Goal: Task Accomplishment & Management: Manage account settings

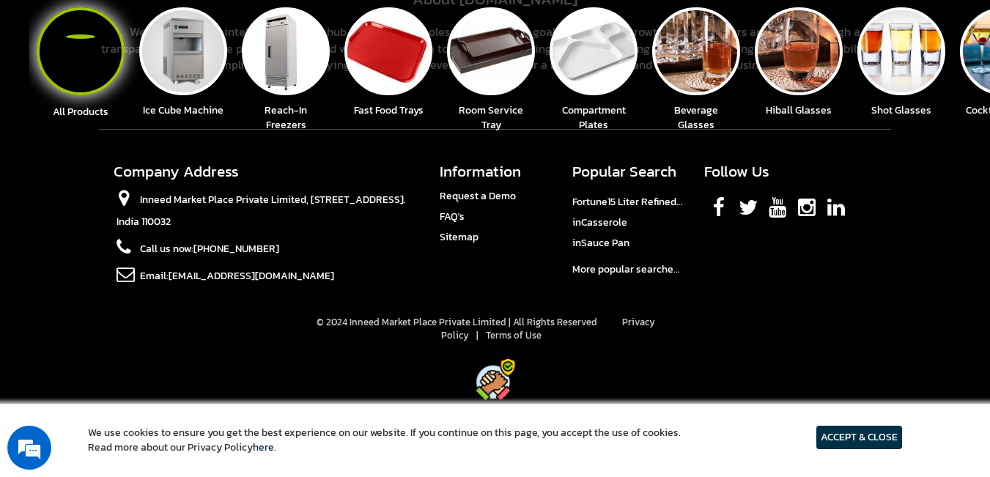
click at [642, 322] on link "Privacy Policy" at bounding box center [548, 329] width 214 height 28
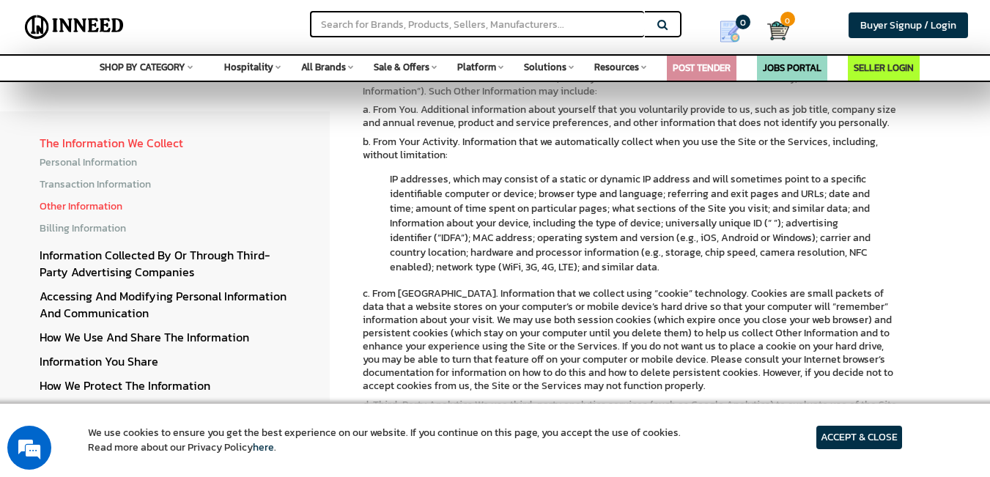
scroll to position [659, 0]
click at [96, 224] on link "Billing Information" at bounding box center [83, 228] width 86 height 15
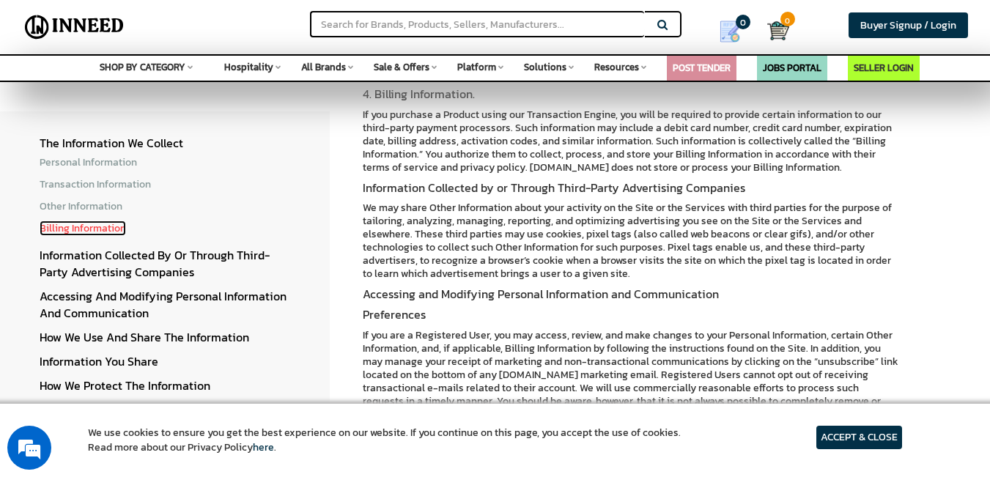
scroll to position [1245, 0]
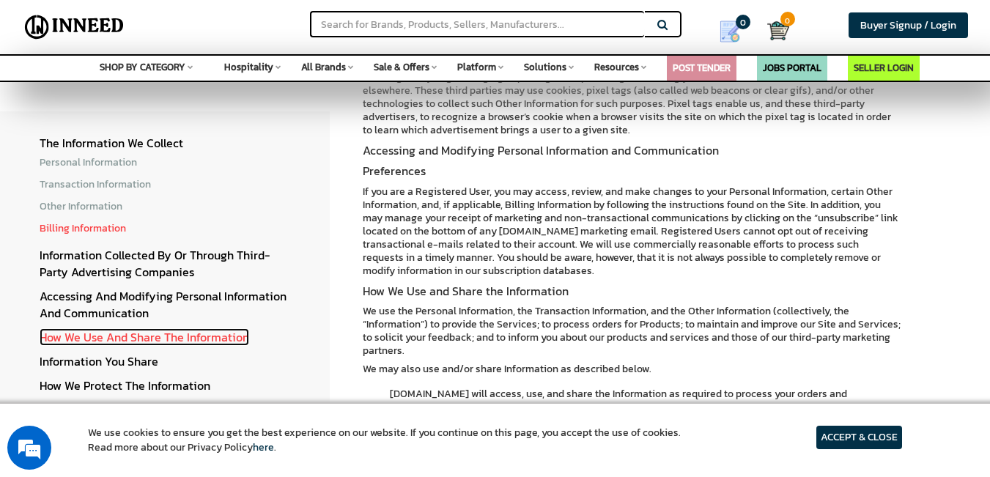
click at [136, 339] on link "How We Use and Share the Information" at bounding box center [145, 337] width 210 height 18
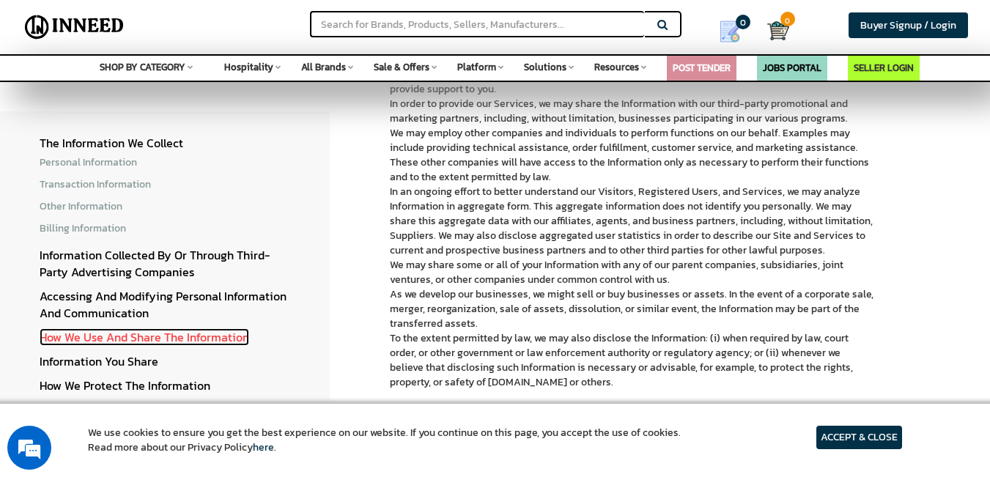
scroll to position [1590, 0]
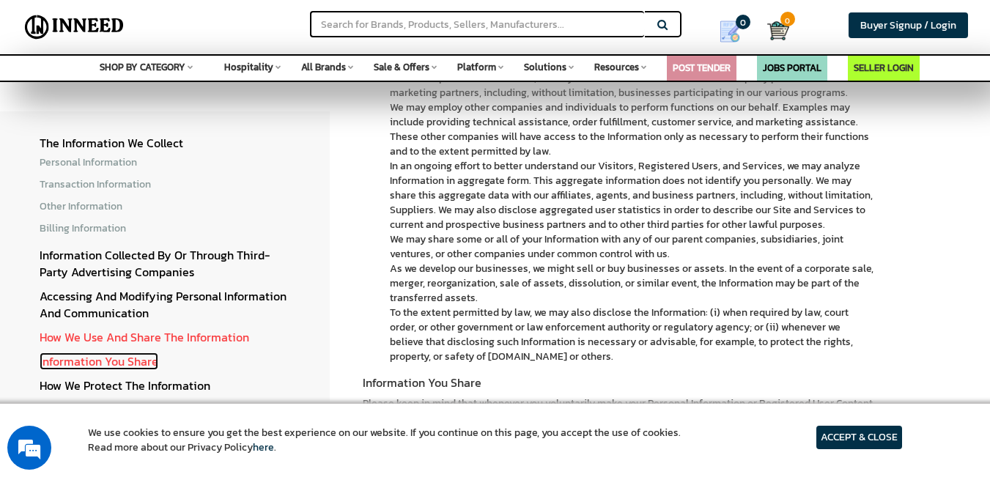
click at [130, 358] on link "Information You Share" at bounding box center [99, 361] width 119 height 18
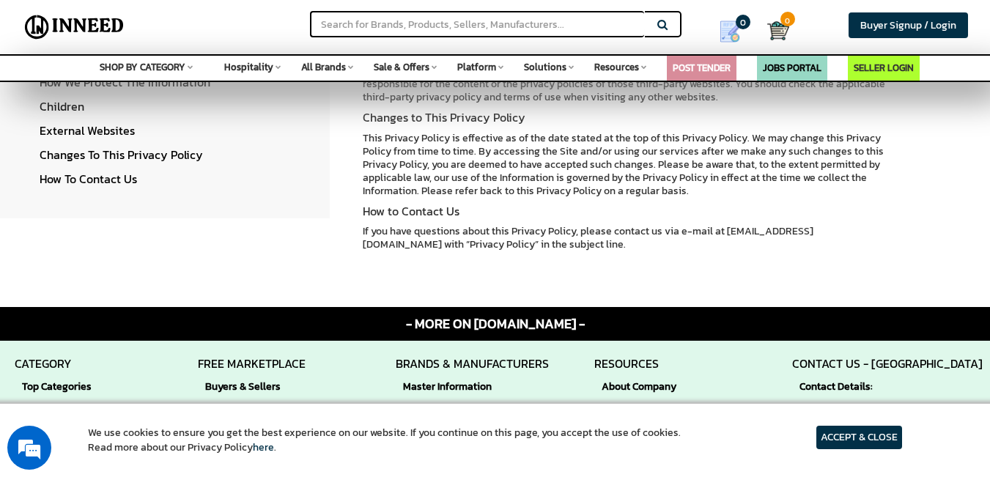
scroll to position [2145, 0]
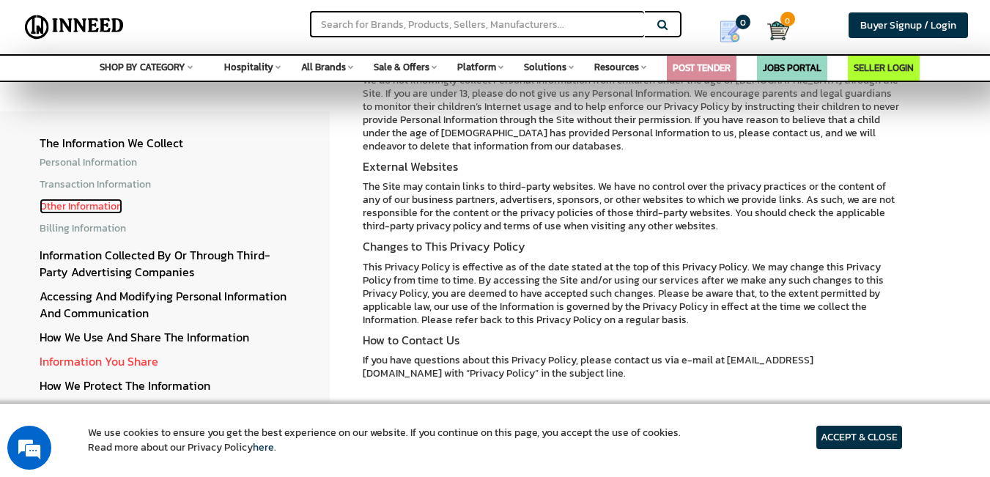
click at [73, 210] on link "Other Information" at bounding box center [81, 206] width 83 height 15
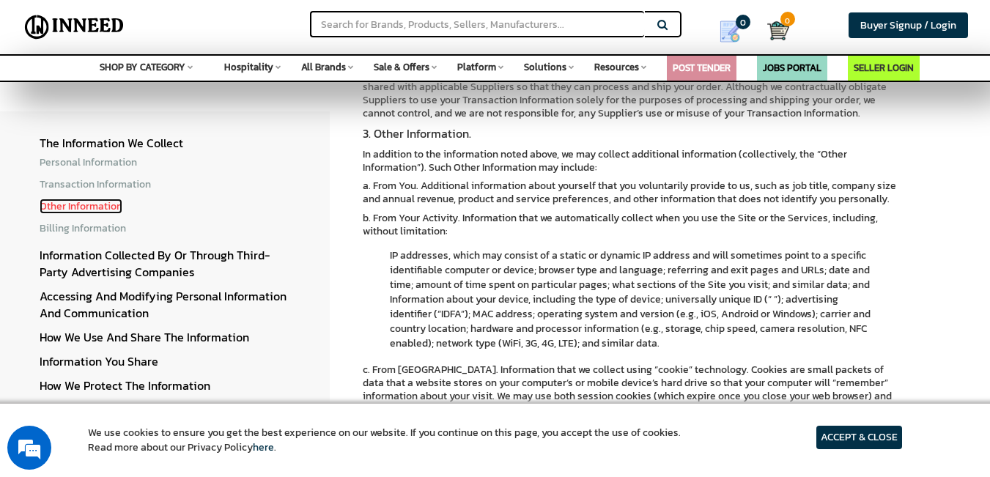
scroll to position [551, 0]
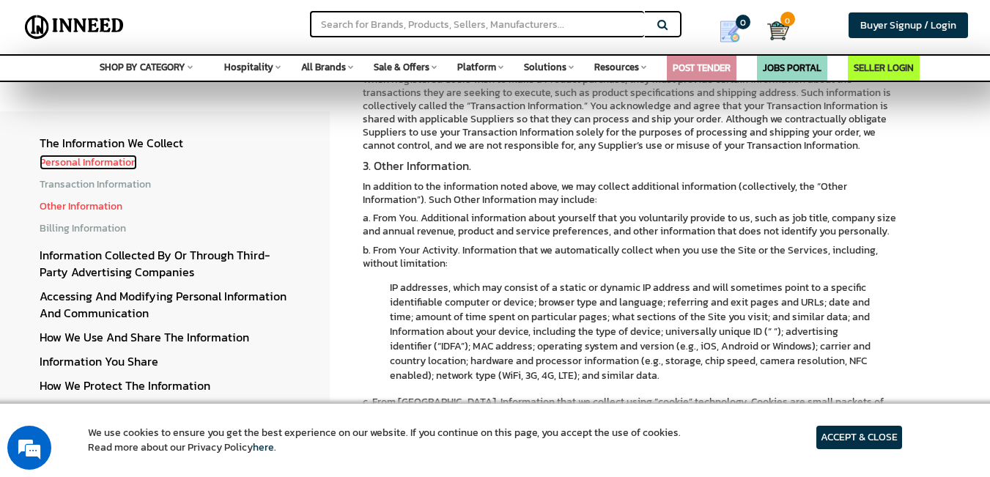
click at [72, 166] on link "Personal Information" at bounding box center [88, 162] width 97 height 15
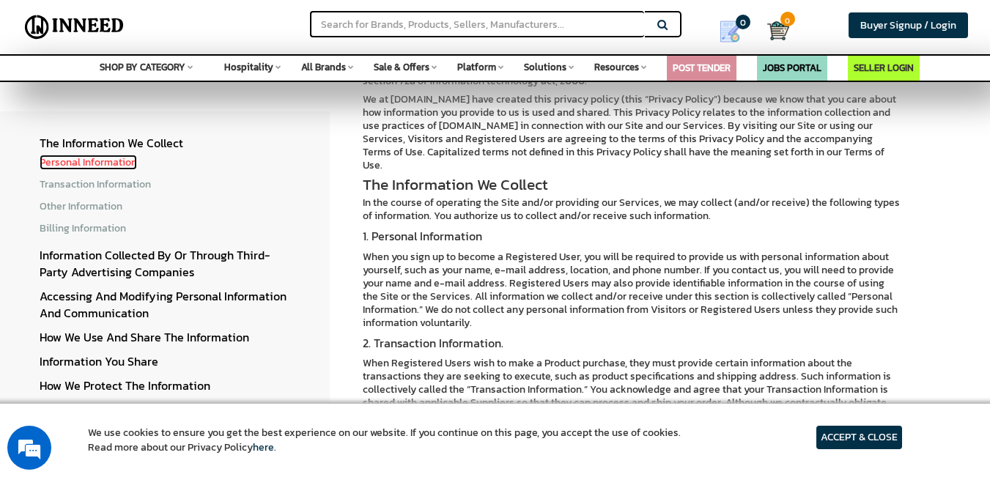
scroll to position [293, 0]
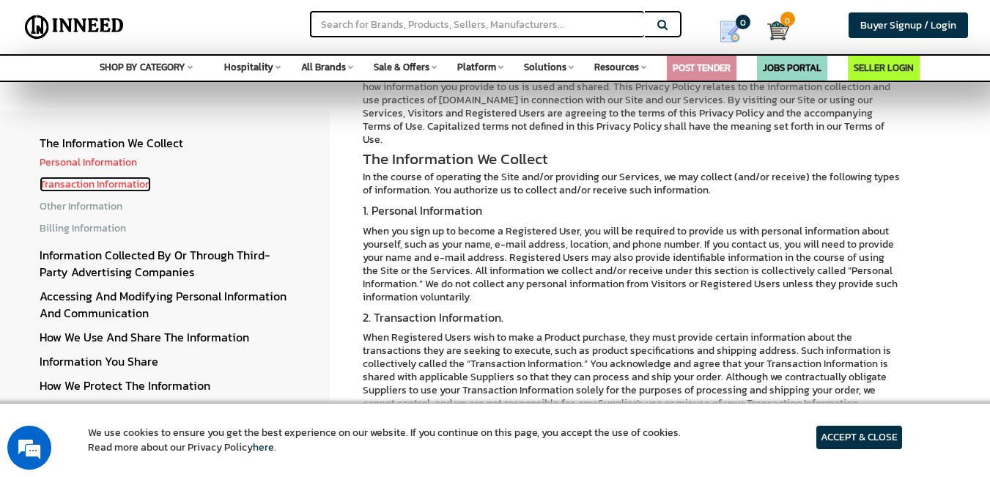
click at [98, 183] on link "Transaction Information" at bounding box center [95, 184] width 111 height 15
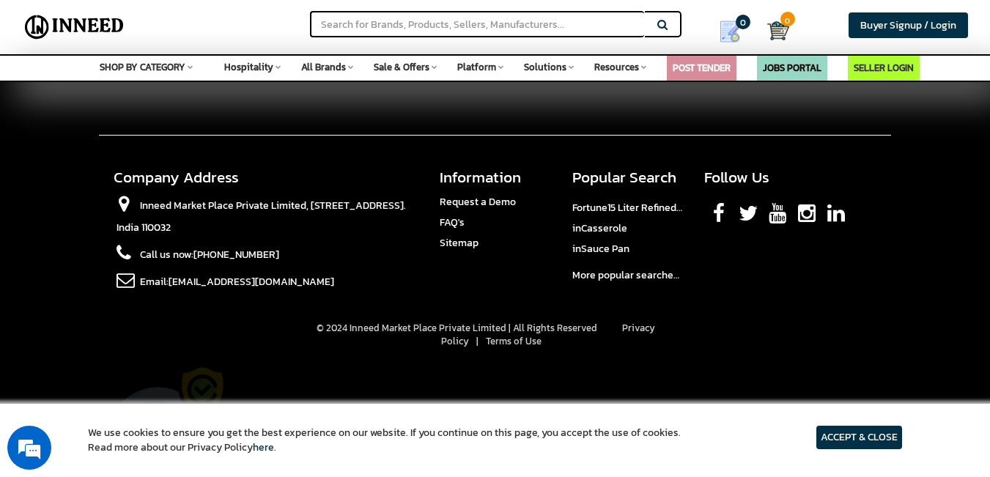
scroll to position [3024, 0]
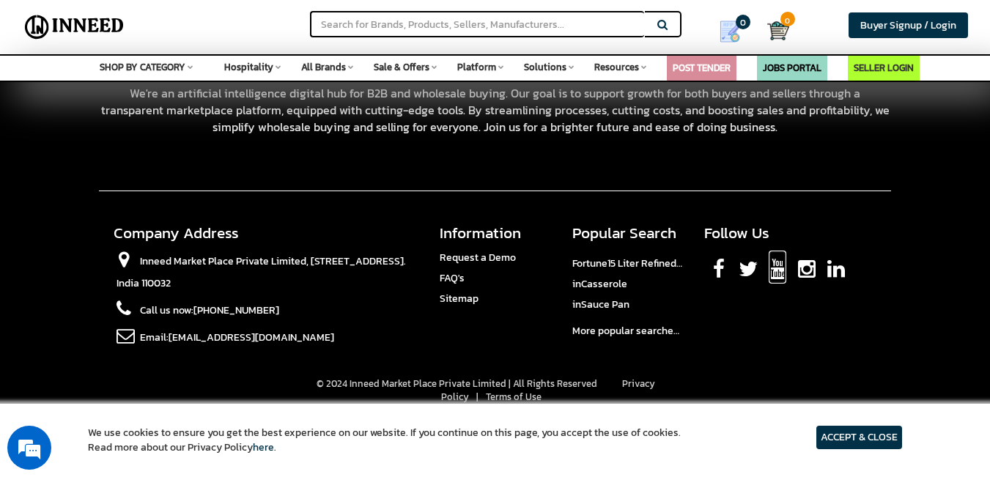
click at [776, 251] on link "Youtube" at bounding box center [778, 267] width 18 height 33
click at [718, 251] on link "Facebook" at bounding box center [719, 267] width 12 height 33
click at [751, 251] on link "Twitter" at bounding box center [747, 267] width 19 height 33
click at [828, 251] on link "LinkedIn" at bounding box center [836, 267] width 18 height 33
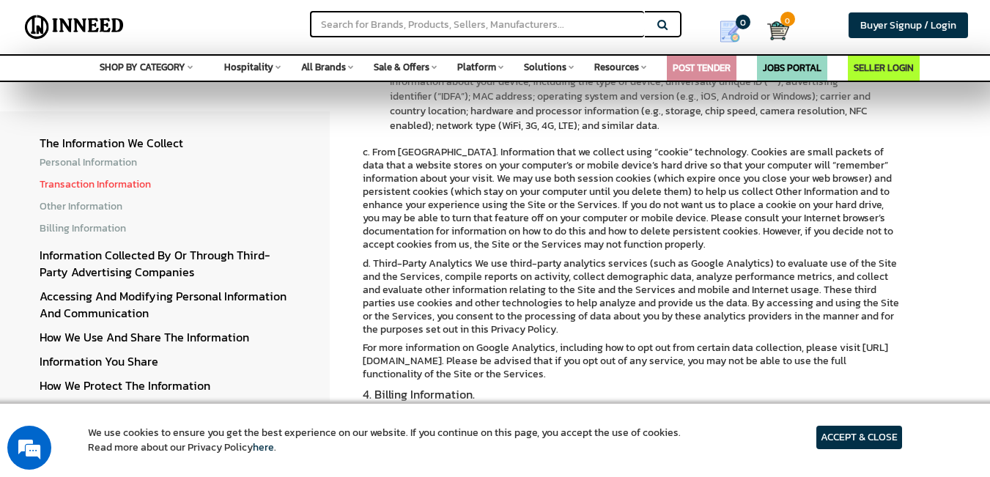
scroll to position [826, 0]
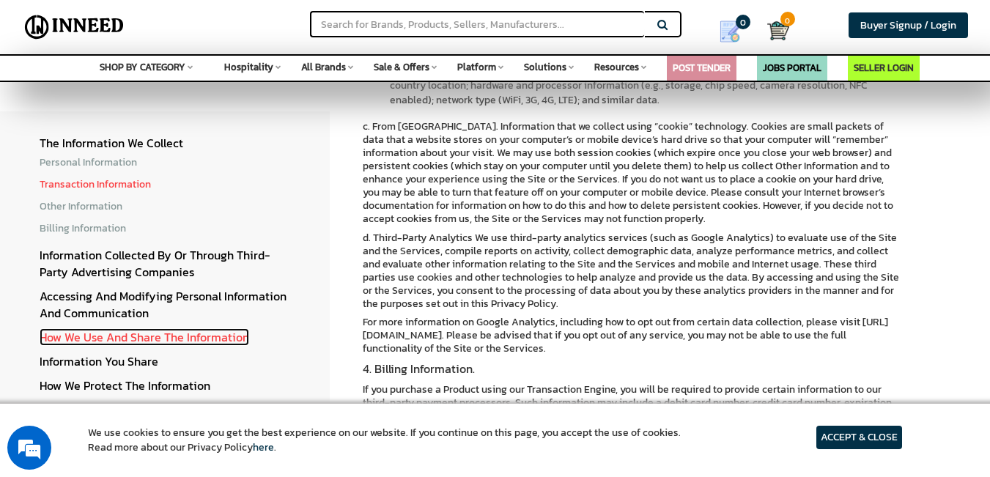
click at [138, 341] on link "How We Use and Share the Information" at bounding box center [145, 337] width 210 height 18
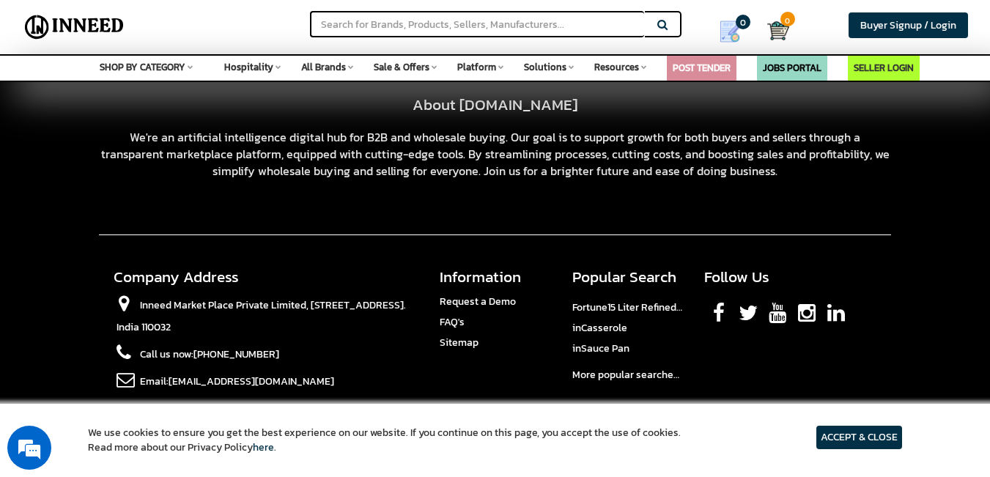
scroll to position [3128, 0]
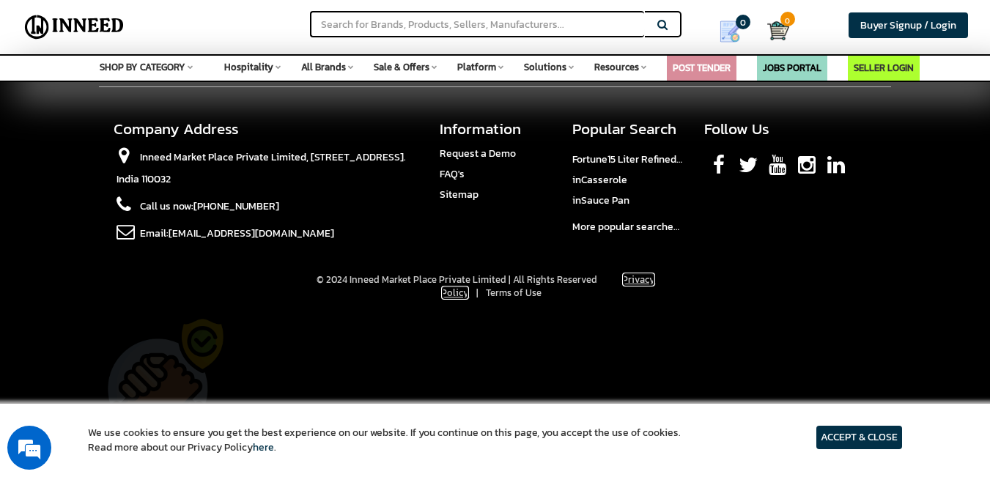
click at [462, 273] on link "Privacy Policy" at bounding box center [548, 287] width 214 height 28
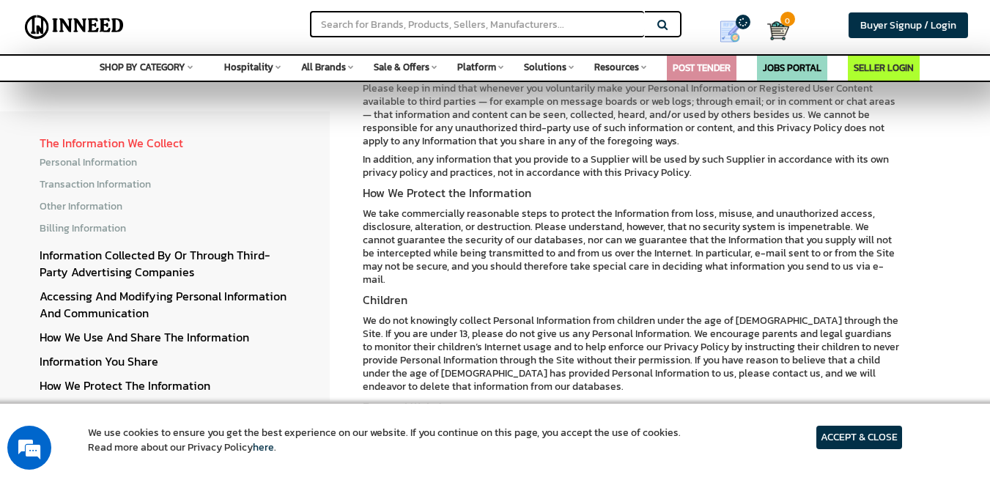
scroll to position [2491, 0]
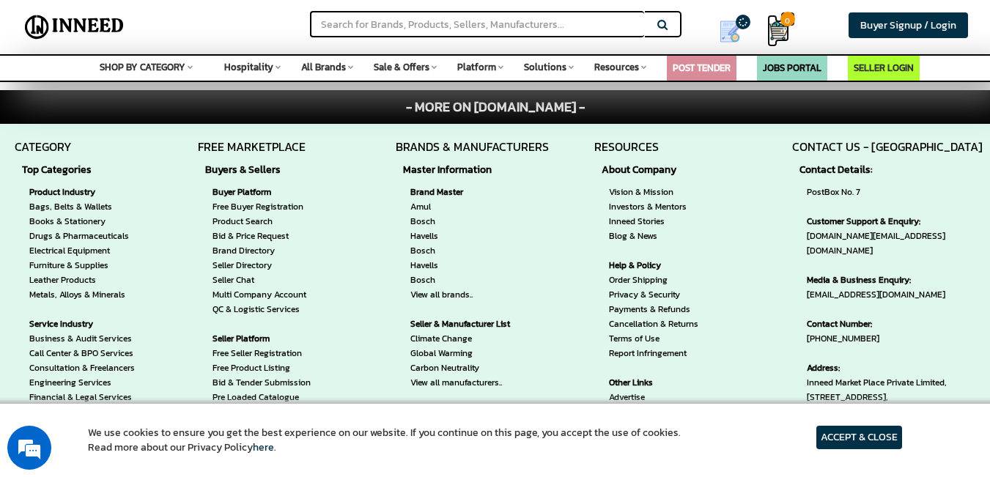
click at [785, 24] on span "0" at bounding box center [787, 19] width 15 height 15
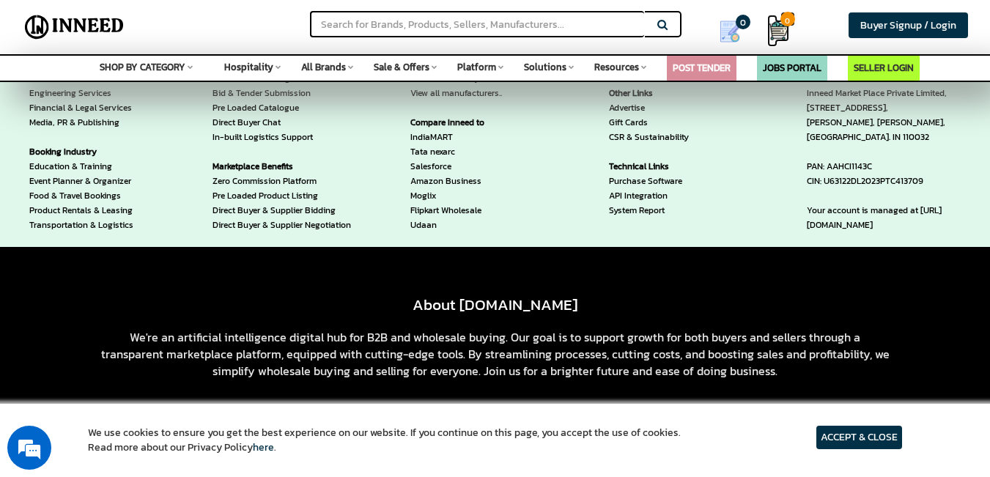
scroll to position [3004, 0]
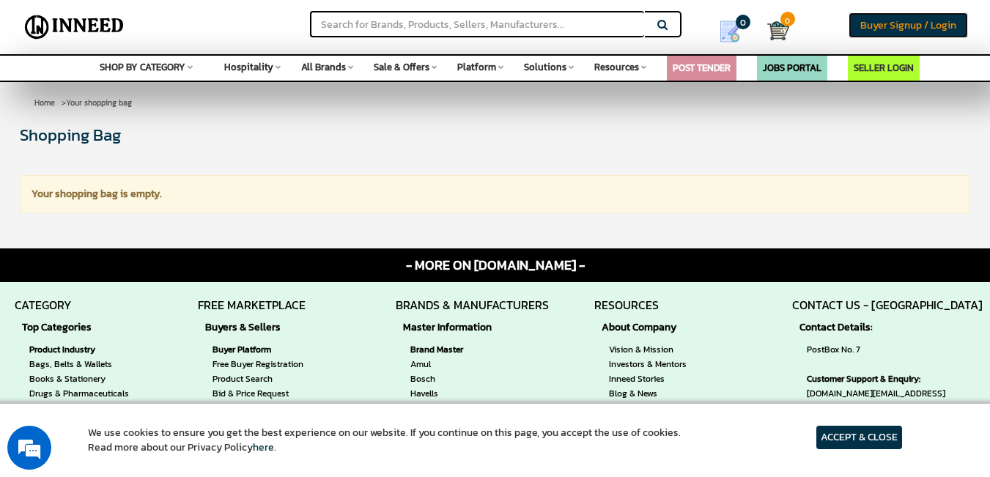
click at [911, 19] on span "Buyer Signup / Login" at bounding box center [908, 25] width 96 height 15
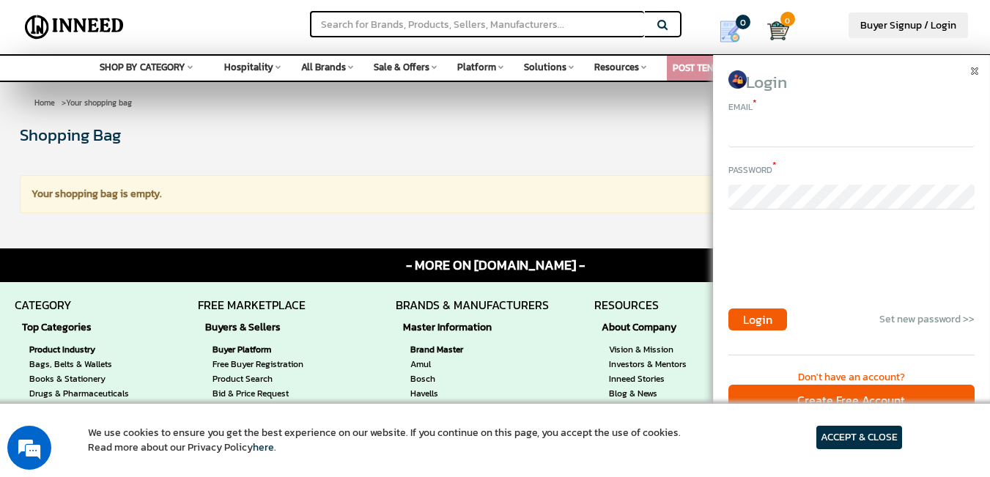
click at [773, 129] on input "email" at bounding box center [851, 134] width 246 height 25
type input "[EMAIL_ADDRESS][DOMAIN_NAME]"
click at [758, 314] on span "Login" at bounding box center [757, 320] width 29 height 18
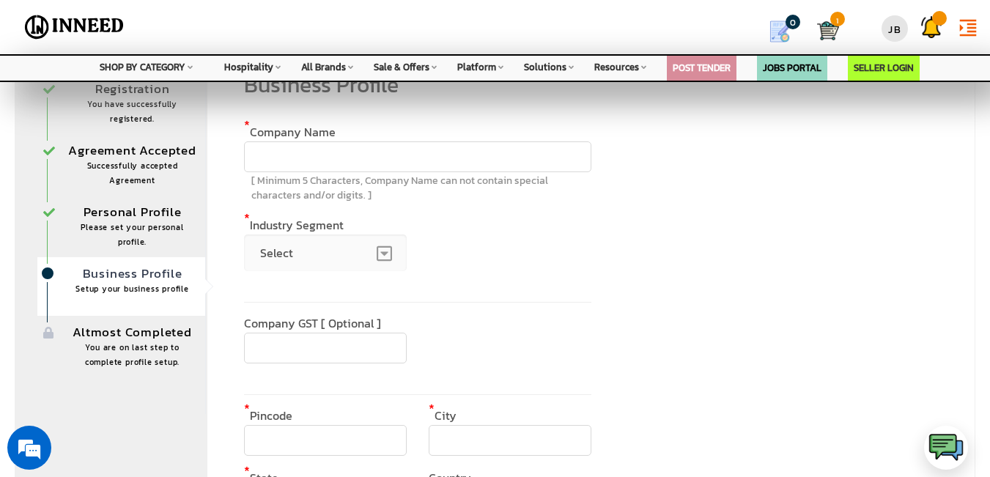
scroll to position [73, 0]
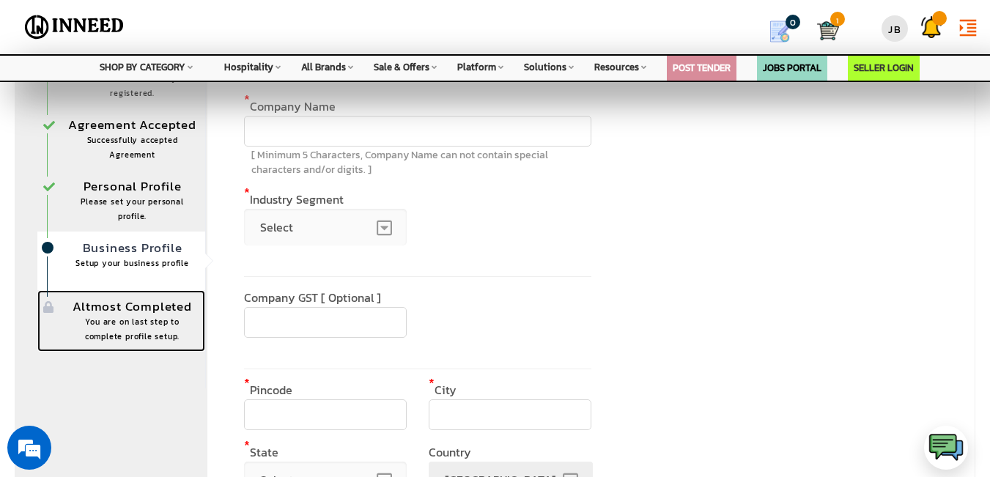
click at [125, 312] on link "Altmost Completed You are on last step to complete profile setup." at bounding box center [121, 321] width 168 height 62
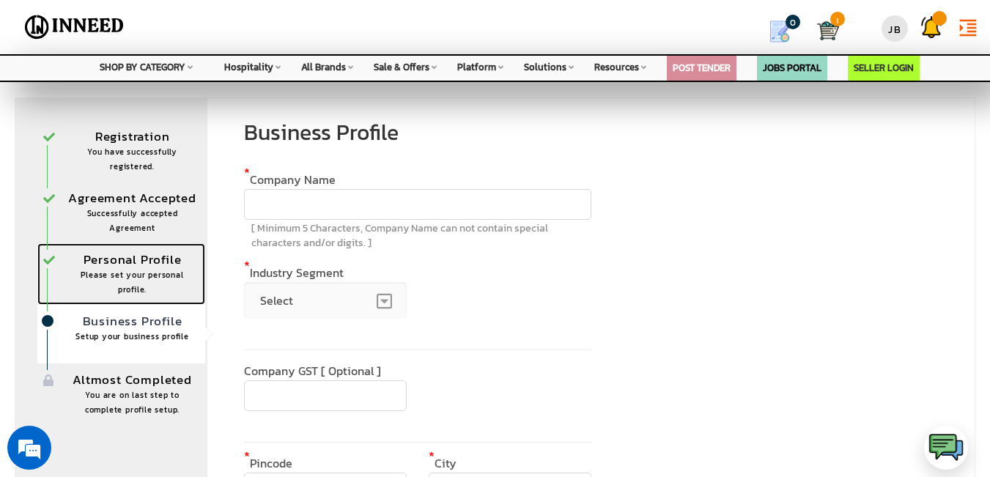
click at [130, 264] on link "Personal Profile Please set your personal profile." at bounding box center [121, 274] width 168 height 62
click at [64, 261] on link "Personal Profile Please set your personal profile." at bounding box center [121, 274] width 168 height 62
click at [48, 262] on link "Personal Profile Please set your personal profile." at bounding box center [121, 274] width 168 height 62
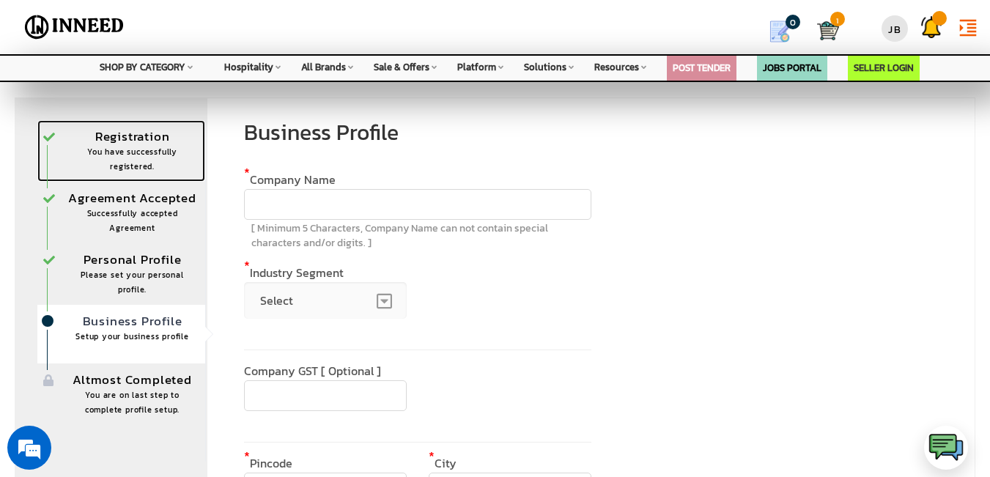
click at [121, 155] on span "You have successfully registered." at bounding box center [132, 159] width 131 height 29
click at [125, 138] on link "Registration You have successfully registered." at bounding box center [121, 151] width 168 height 62
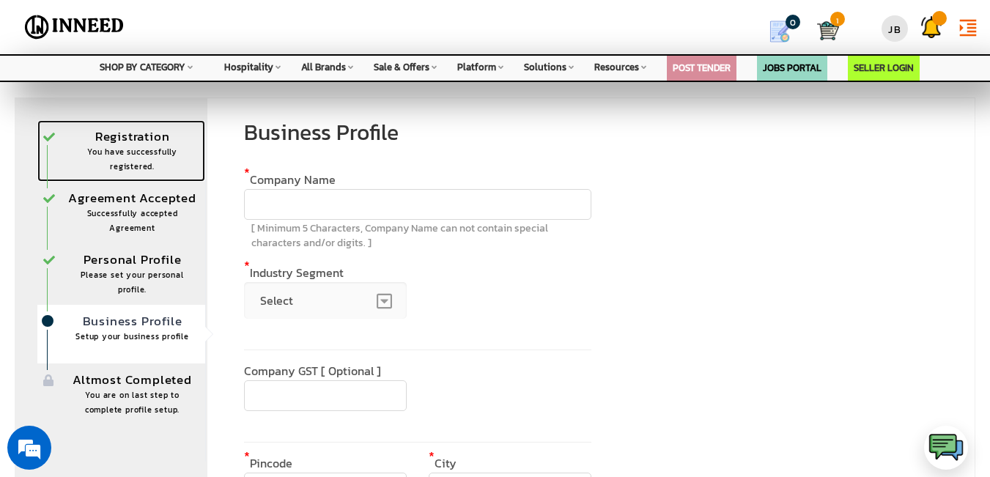
click at [48, 133] on link "Registration You have successfully registered." at bounding box center [121, 151] width 168 height 62
click at [48, 209] on link "Agreement Accepted Successfully accepted Agreement" at bounding box center [121, 213] width 168 height 62
click at [47, 206] on link "Agreement Accepted Successfully accepted Agreement" at bounding box center [121, 213] width 168 height 62
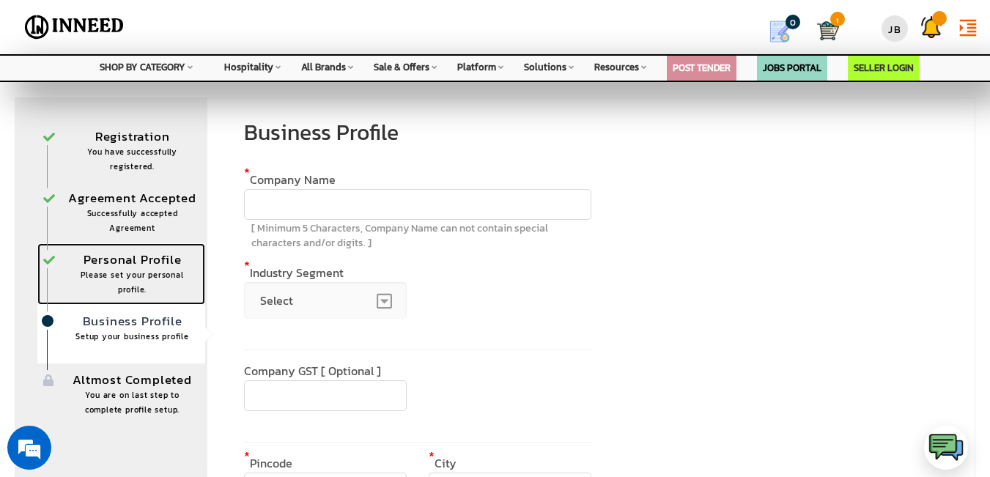
click at [124, 264] on link "Personal Profile Please set your personal profile." at bounding box center [121, 274] width 168 height 62
click at [931, 29] on img at bounding box center [931, 27] width 22 height 22
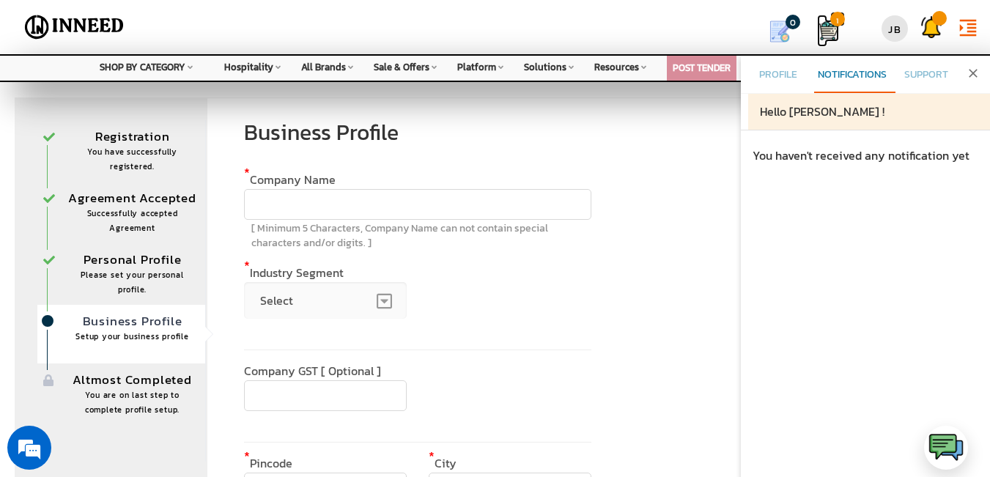
click at [833, 25] on span "1" at bounding box center [837, 19] width 15 height 15
click at [974, 79] on icon "close" at bounding box center [973, 73] width 15 height 15
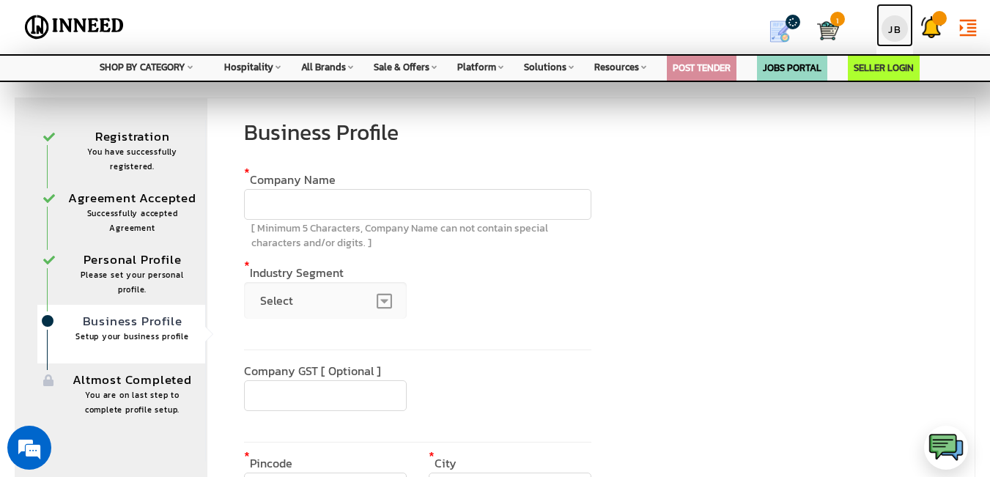
click at [903, 26] on div "JB" at bounding box center [894, 28] width 26 height 26
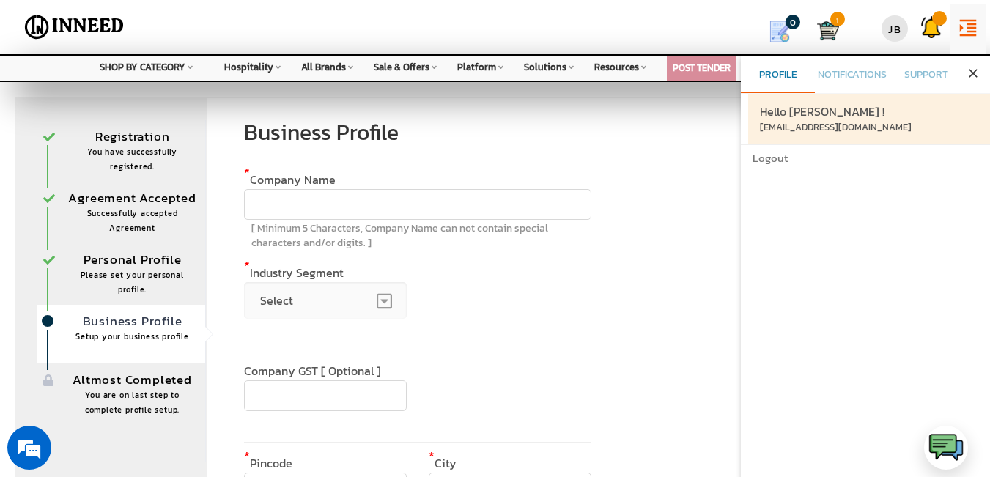
click at [974, 75] on icon "close" at bounding box center [973, 73] width 15 height 15
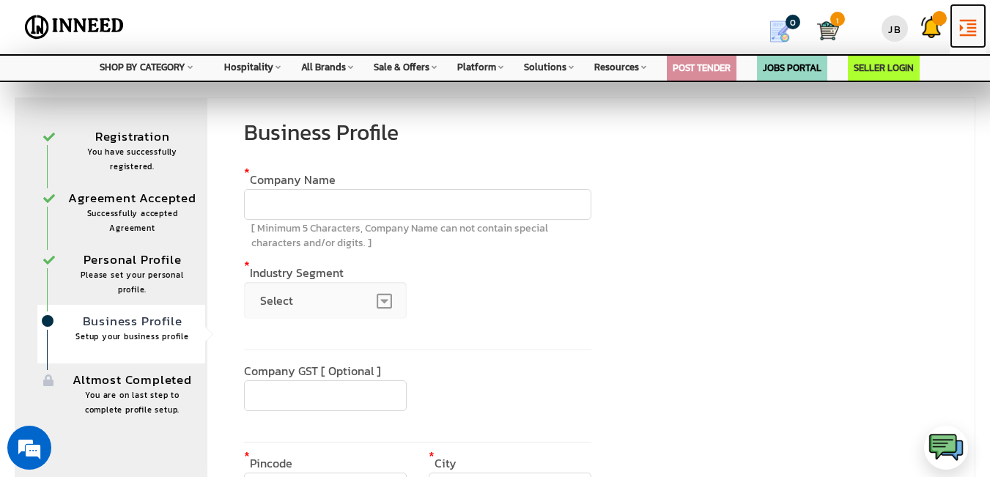
click at [974, 34] on icon "format_indent_increase" at bounding box center [968, 28] width 22 height 22
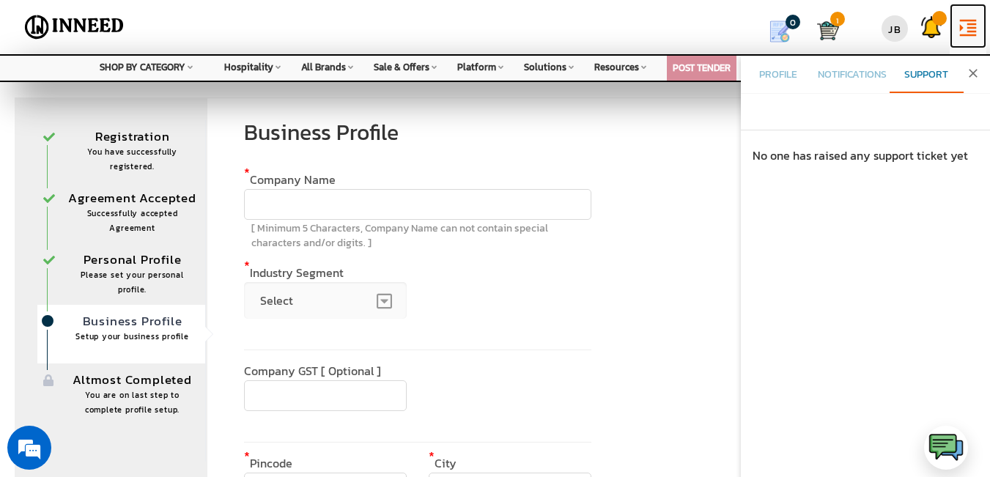
click at [974, 34] on icon "format_indent_increase" at bounding box center [968, 28] width 22 height 22
click at [692, 128] on div "Business Profile * Company Name Company name is already registered [ Minimum 5 …" at bounding box center [591, 375] width 769 height 557
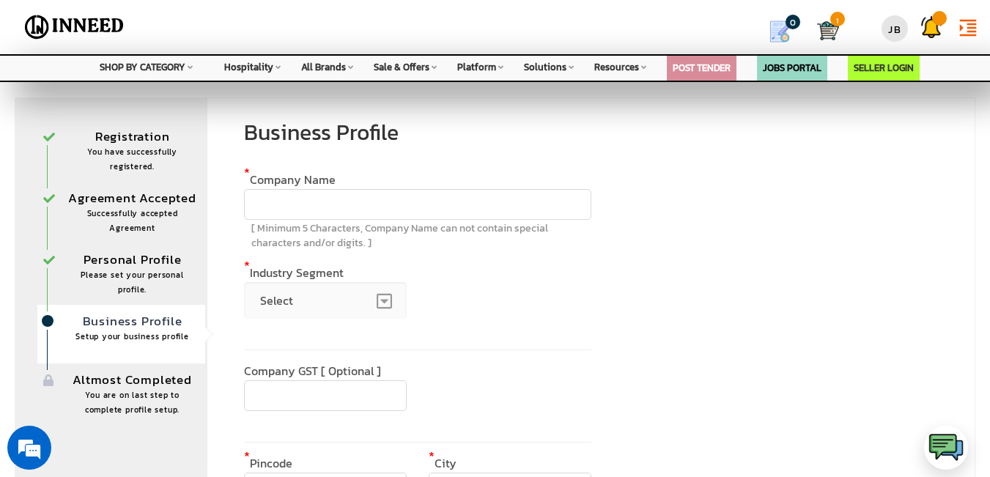
click at [330, 73] on div "format_indent_increase close Profile Notifications Support" at bounding box center [495, 41] width 990 height 82
click at [336, 68] on div "format_indent_increase close Profile Notifications Support" at bounding box center [495, 41] width 990 height 82
click at [347, 64] on div "format_indent_increase close Profile Notifications Support" at bounding box center [495, 41] width 990 height 82
click at [342, 70] on div "format_indent_increase close Profile Notifications Support" at bounding box center [495, 41] width 990 height 82
click at [346, 68] on div "format_indent_increase close Profile Notifications Support" at bounding box center [495, 41] width 990 height 82
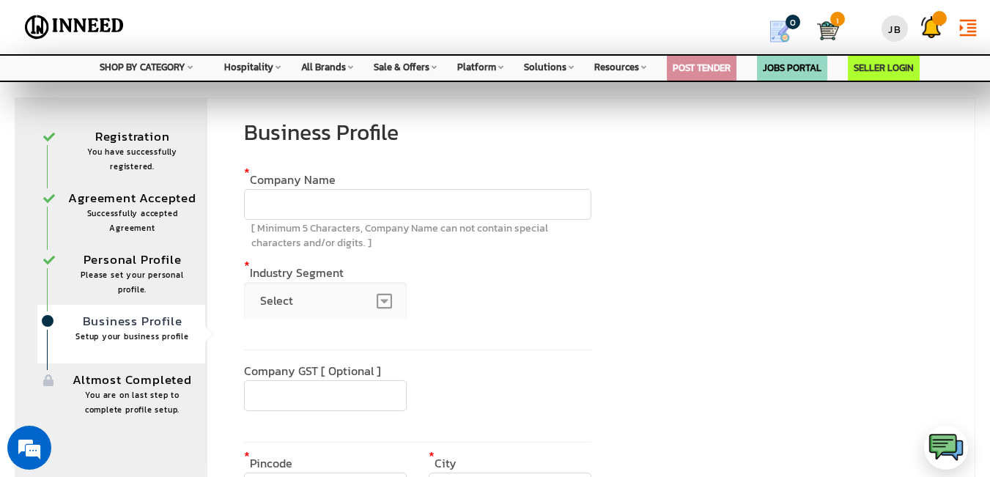
click at [349, 66] on div "format_indent_increase close Profile Notifications Support" at bounding box center [495, 41] width 990 height 82
click at [351, 65] on div "format_indent_increase close Profile Notifications Support" at bounding box center [495, 41] width 990 height 82
click at [352, 64] on div "format_indent_increase close Profile Notifications Support" at bounding box center [495, 41] width 990 height 82
click at [783, 30] on img at bounding box center [780, 32] width 22 height 22
click at [91, 210] on span "Successfully accepted Agreement" at bounding box center [132, 221] width 131 height 29
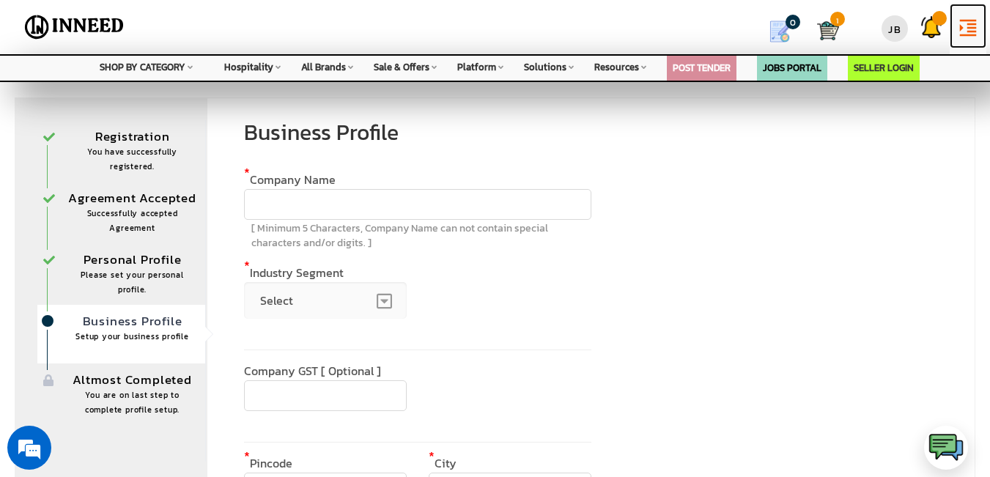
click at [962, 23] on icon "format_indent_increase" at bounding box center [968, 28] width 22 height 22
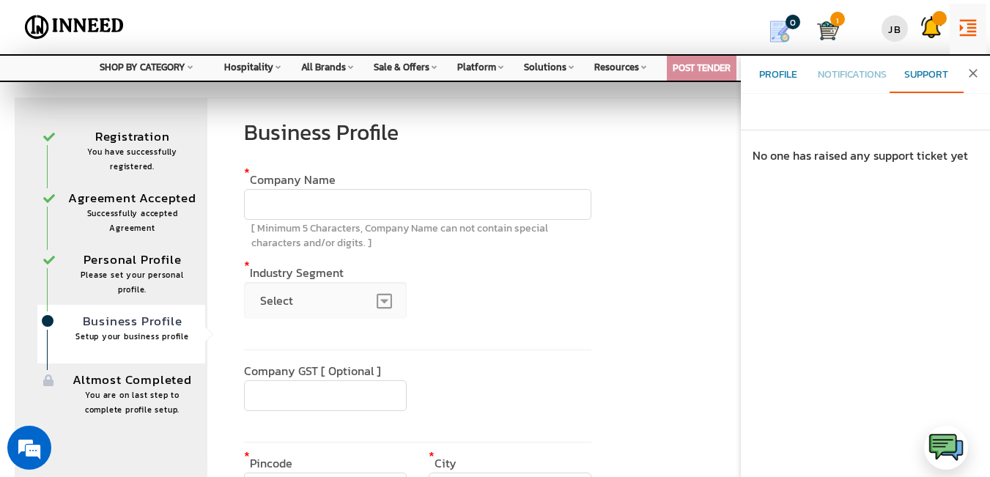
click at [784, 79] on span "Profile" at bounding box center [778, 74] width 38 height 15
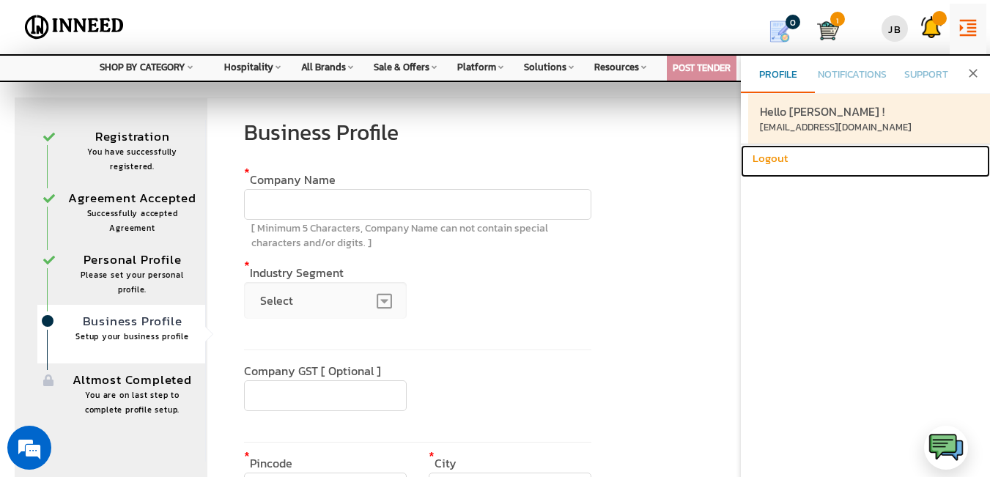
click at [769, 153] on h6 "Logout" at bounding box center [865, 158] width 226 height 12
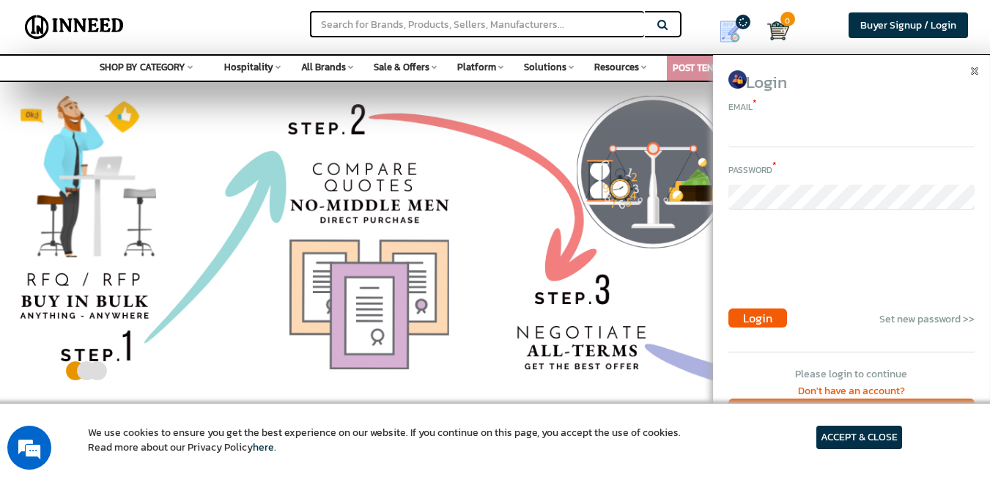
click at [857, 136] on input "email" at bounding box center [851, 134] width 246 height 25
click at [823, 129] on input "email" at bounding box center [851, 134] width 246 height 25
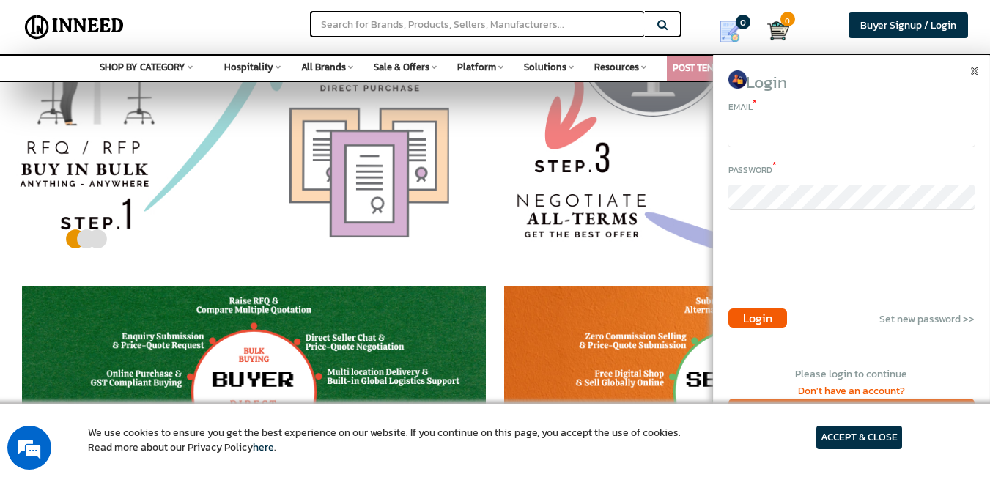
scroll to position [293, 0]
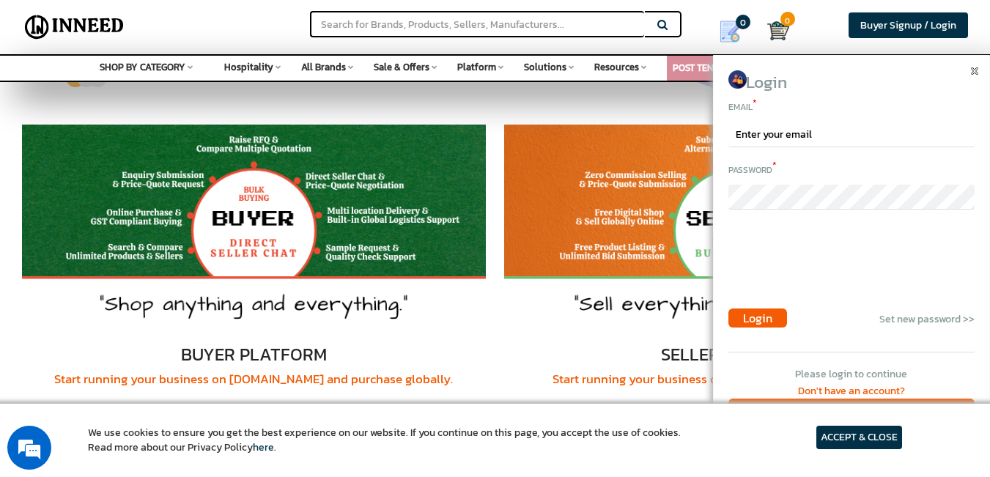
click at [977, 49] on div "Search Buyer Signup / Login Login Email * Password * Login Set new password >>" at bounding box center [495, 27] width 990 height 54
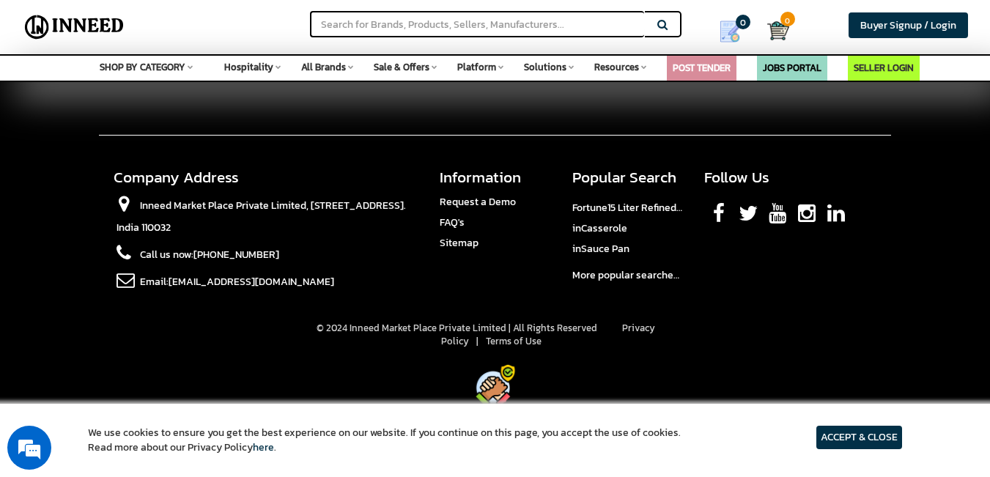
scroll to position [3935, 0]
